Goal: Task Accomplishment & Management: Complete application form

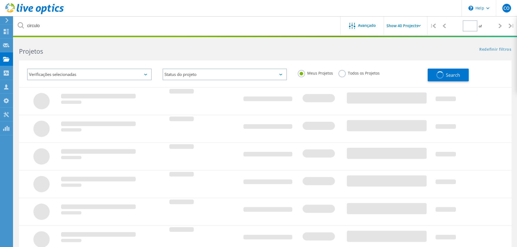
type input "1"
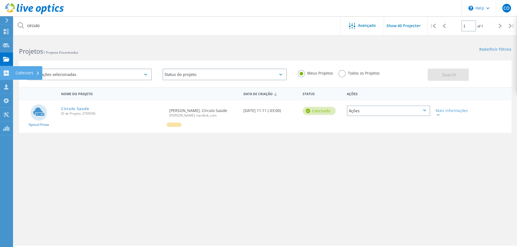
click at [8, 72] on use at bounding box center [6, 73] width 5 height 5
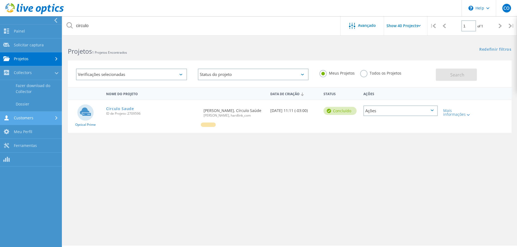
click at [26, 119] on link "Customers" at bounding box center [31, 118] width 62 height 14
click at [38, 102] on link "Solicitar captura" at bounding box center [31, 101] width 62 height 14
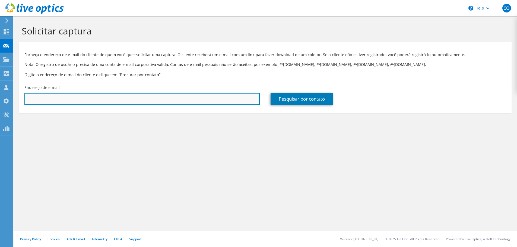
click at [103, 101] on input "text" at bounding box center [141, 99] width 235 height 12
paste input "[PERSON_NAME] <[PERSON_NAME][EMAIL_ADDRESS][DOMAIN_NAME]>"
type input "[PERSON_NAME][EMAIL_ADDRESS][DOMAIN_NAME]"
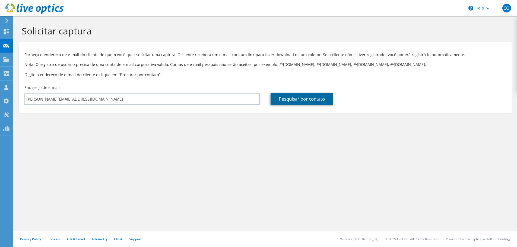
click at [288, 99] on link "Pesquisar por contato" at bounding box center [301, 99] width 62 height 12
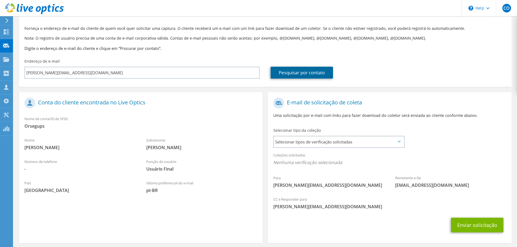
scroll to position [50, 0]
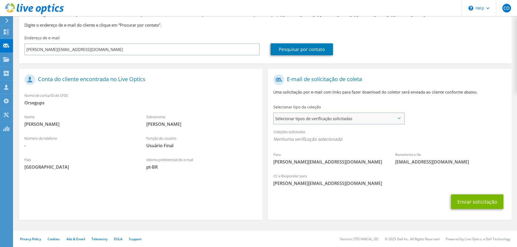
click at [316, 119] on span "Selecionar tipos de verificação solicitadas" at bounding box center [339, 118] width 130 height 11
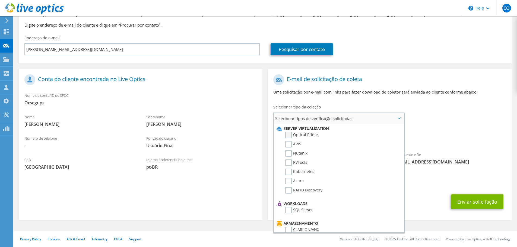
click at [291, 135] on label "Optical Prime" at bounding box center [301, 135] width 33 height 7
click at [0, 0] on input "Optical Prime" at bounding box center [0, 0] width 0 height 0
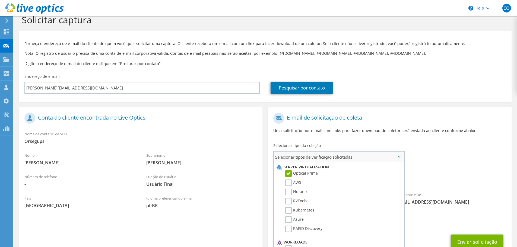
scroll to position [0, 0]
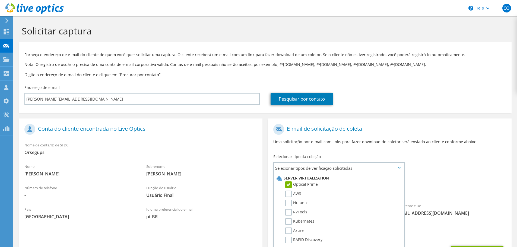
click at [415, 157] on div "Para [PERSON_NAME][EMAIL_ADDRESS][DOMAIN_NAME] Remetente e De [EMAIL_ADDRESS][D…" at bounding box center [389, 171] width 243 height 100
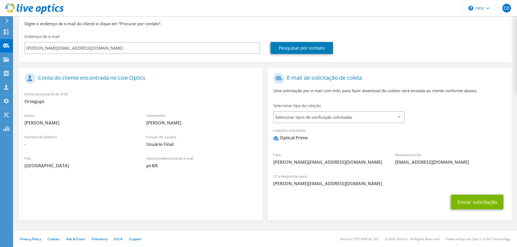
scroll to position [51, 0]
click at [466, 200] on button "Enviar solicitação" at bounding box center [477, 201] width 52 height 15
